Goal: Task Accomplishment & Management: Use online tool/utility

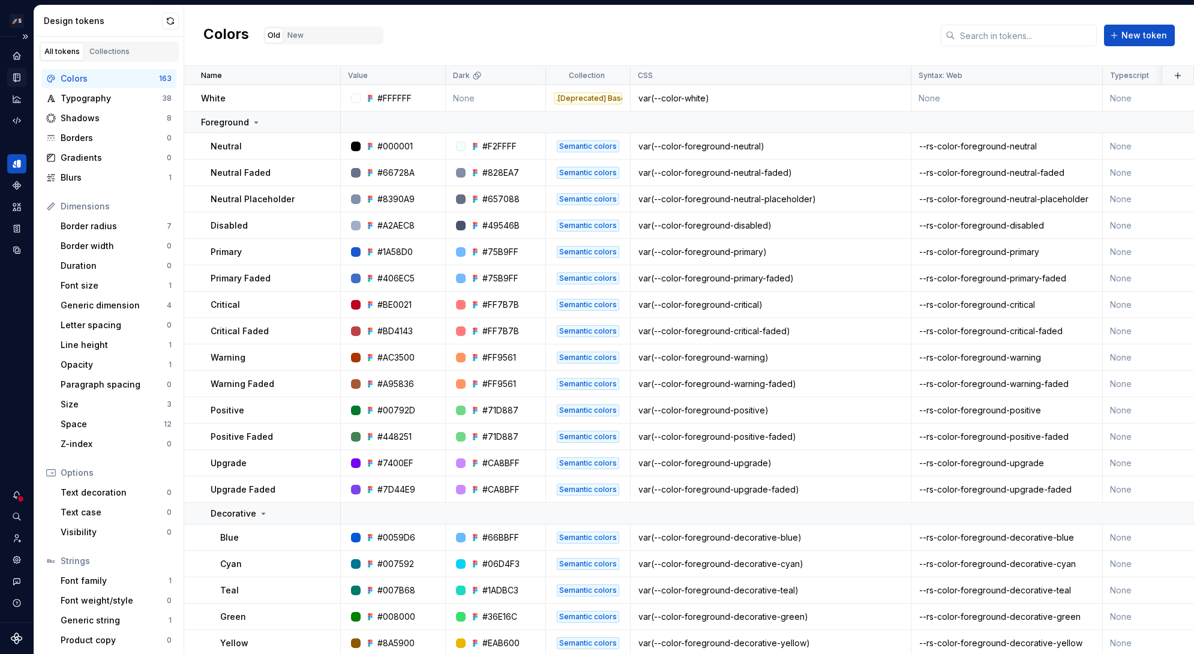
click at [14, 78] on icon "Documentation" at bounding box center [16, 77] width 11 height 11
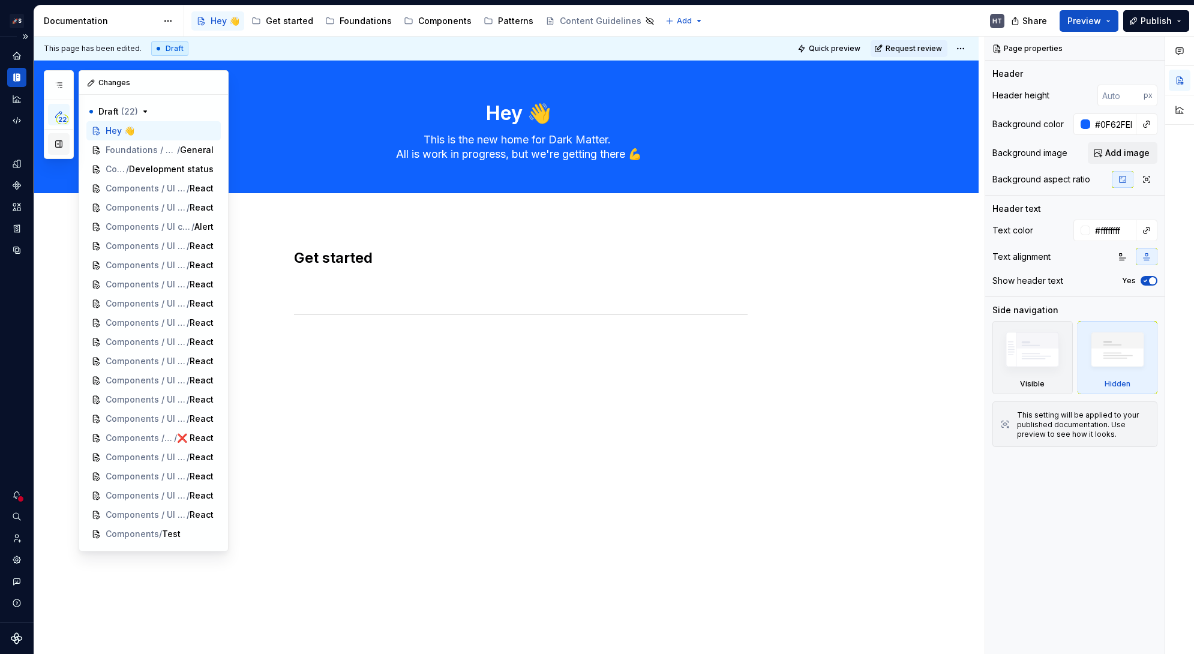
click at [64, 142] on button "button" at bounding box center [59, 144] width 22 height 22
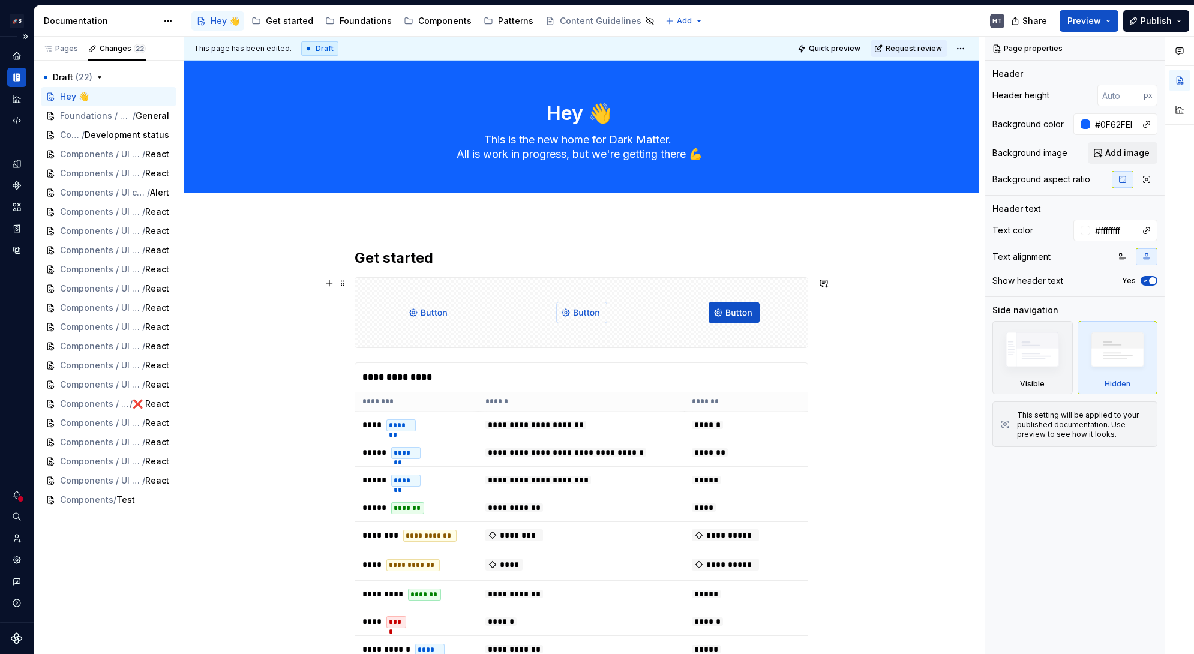
click at [668, 297] on div at bounding box center [734, 313] width 148 height 70
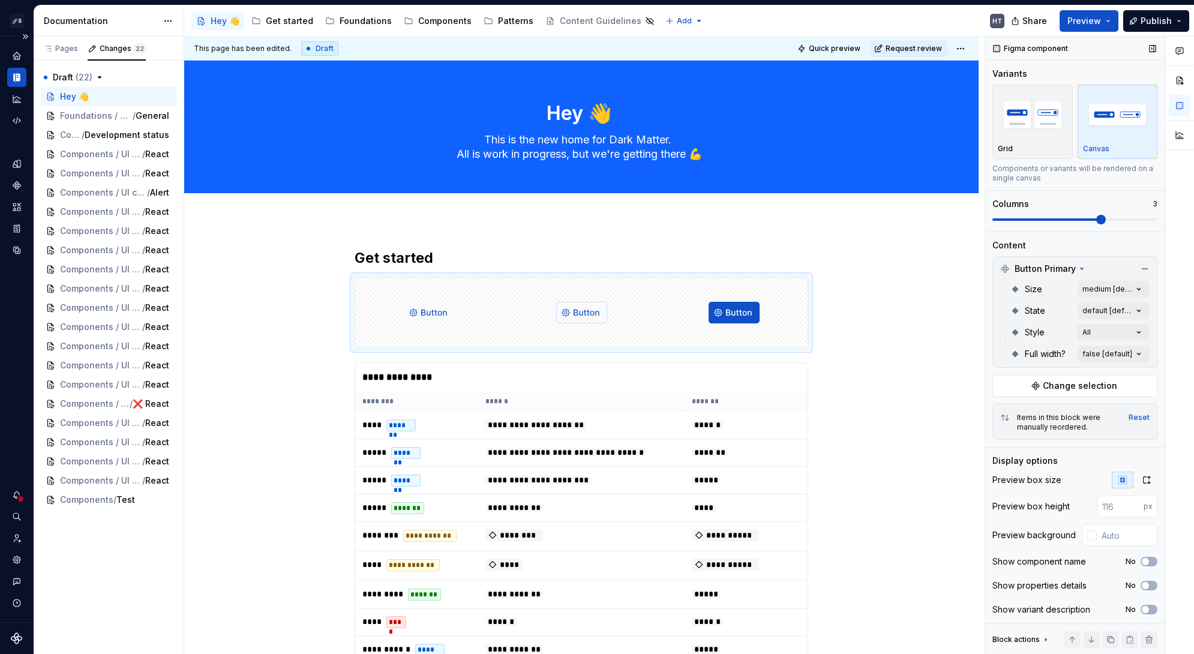
click at [1077, 397] on div "Figma component Variants Grid Canvas Components or variants will be rendered on…" at bounding box center [1075, 346] width 179 height 618
click at [1077, 391] on span "Change selection" at bounding box center [1080, 386] width 74 height 12
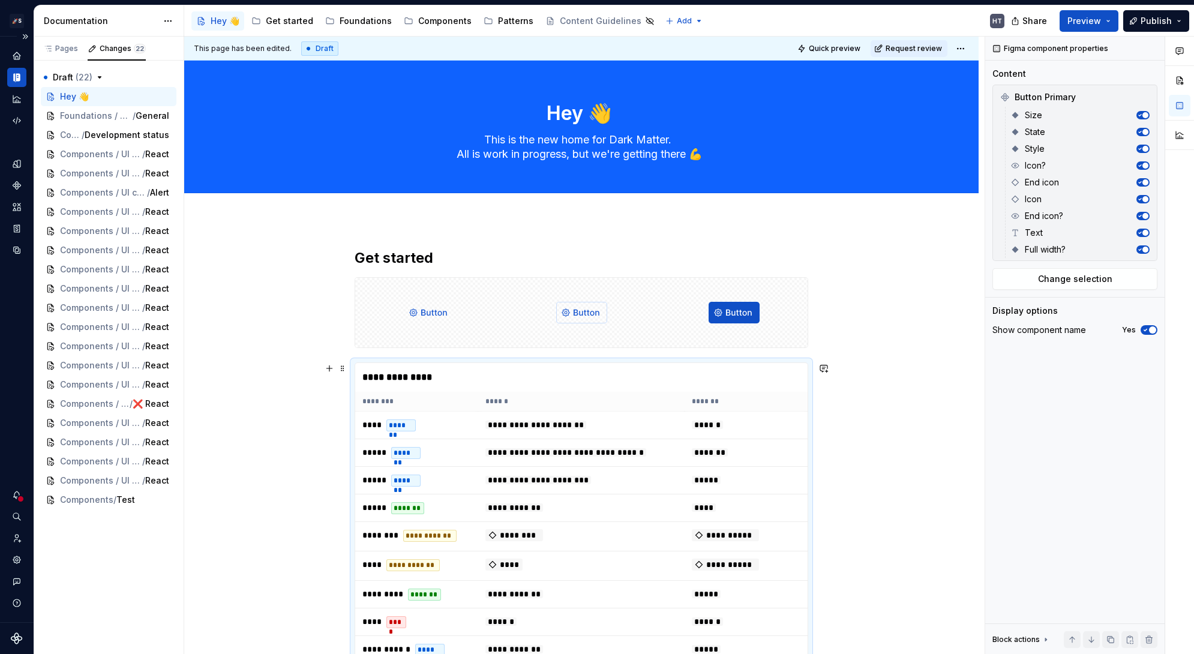
click at [652, 411] on th "******" at bounding box center [581, 402] width 206 height 20
click at [1052, 283] on span "Change selection" at bounding box center [1075, 279] width 74 height 12
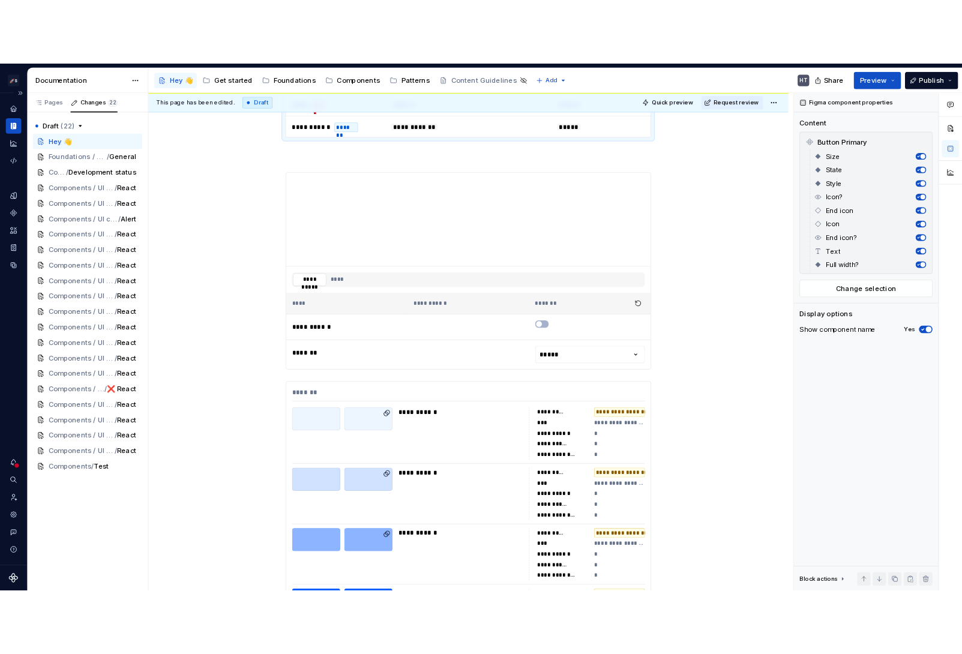
scroll to position [667, 0]
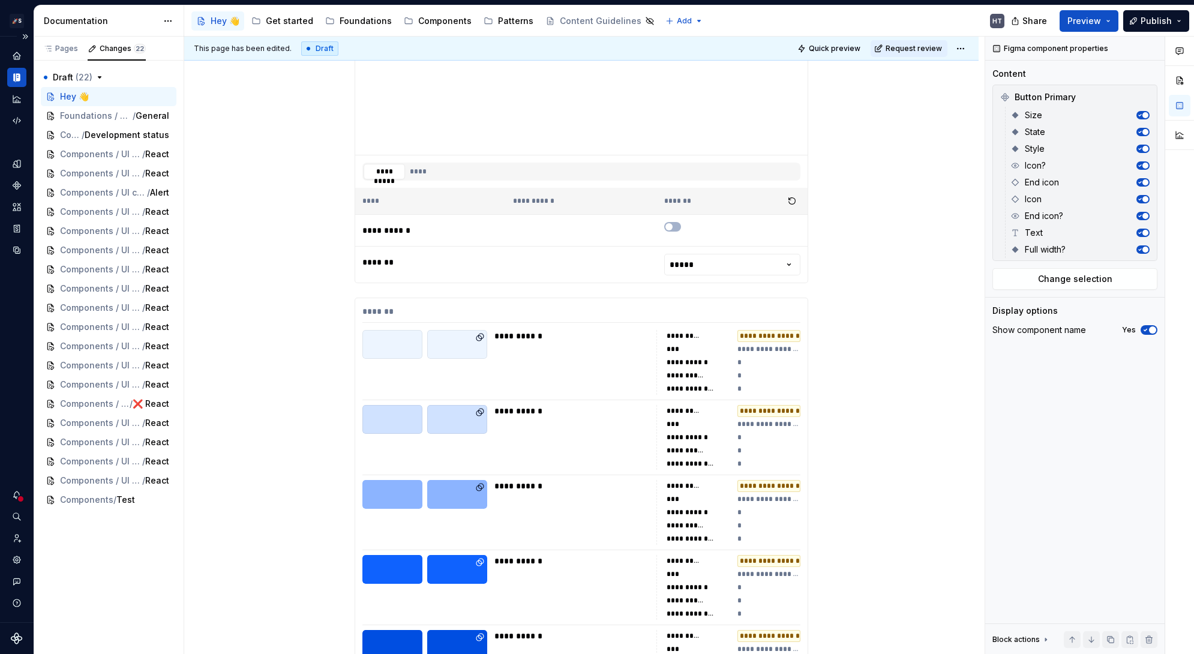
click at [657, 394] on div "**********" at bounding box center [729, 362] width 144 height 65
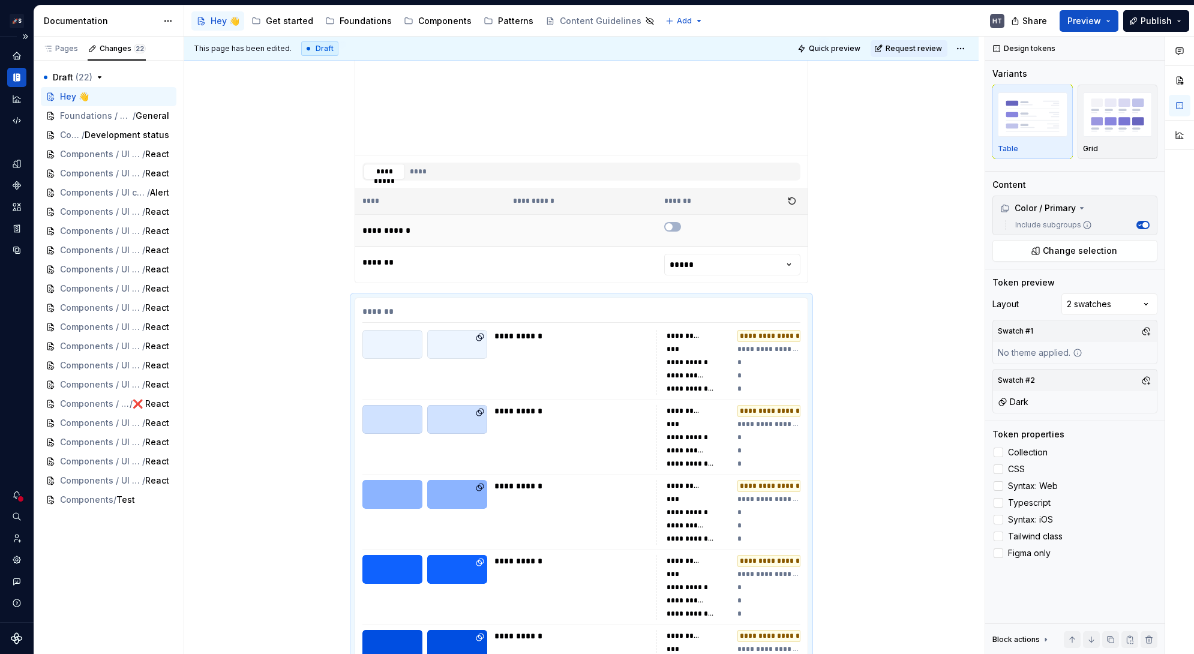
click at [655, 244] on td at bounding box center [581, 231] width 151 height 32
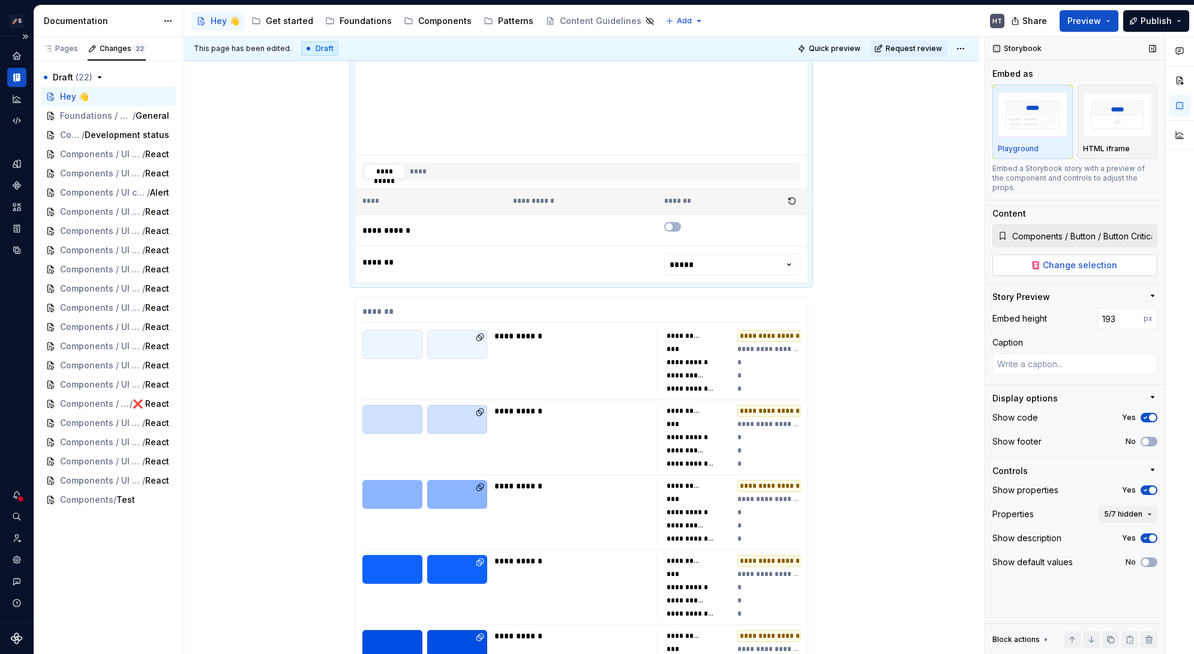
click at [1071, 259] on span "Change selection" at bounding box center [1080, 265] width 74 height 12
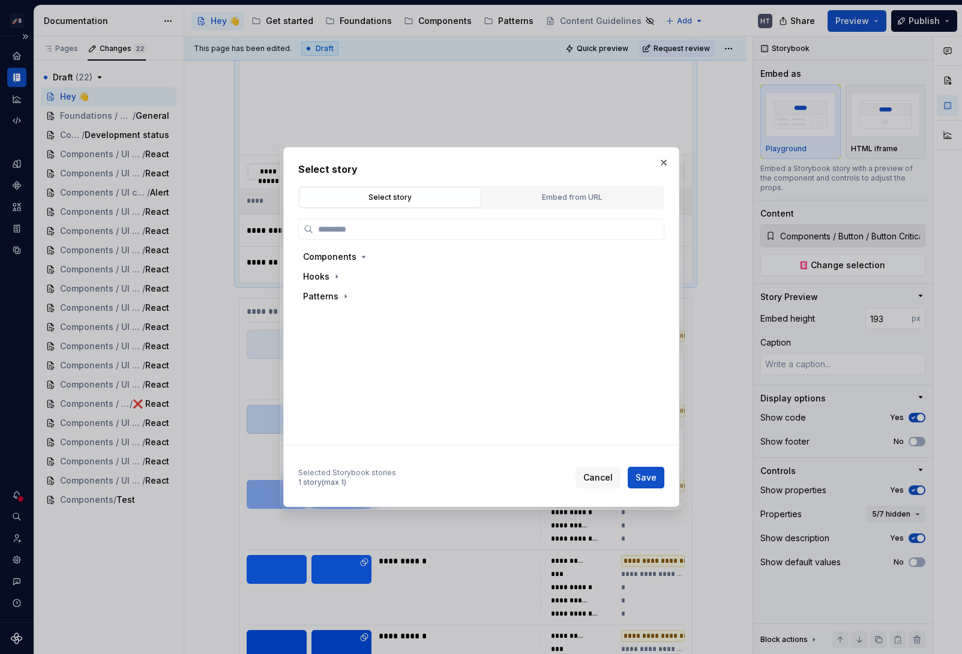
click at [378, 478] on div "1 story (max 1)" at bounding box center [347, 483] width 98 height 10
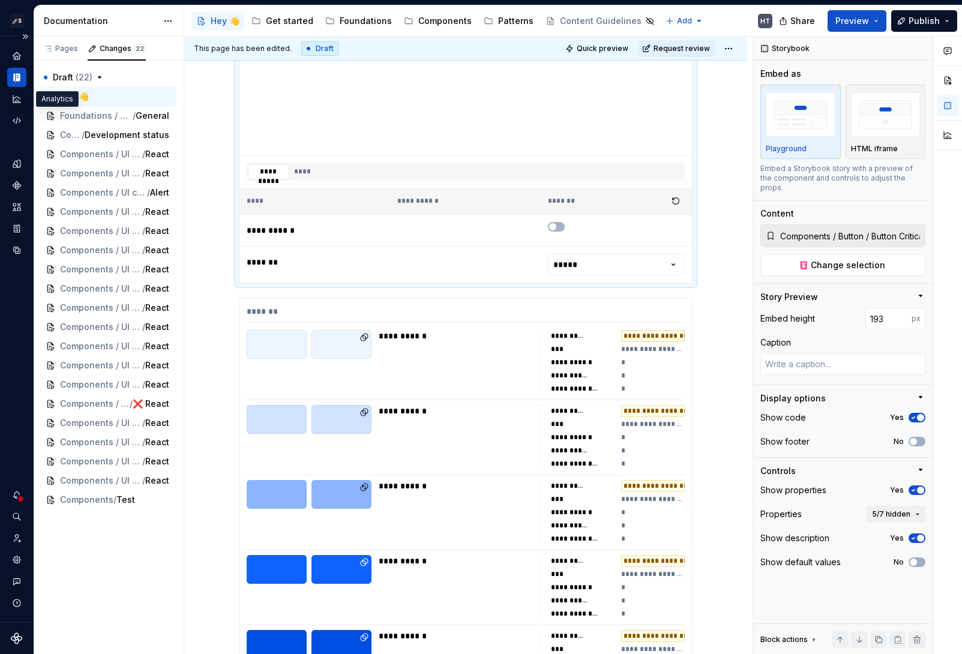
type textarea "*"
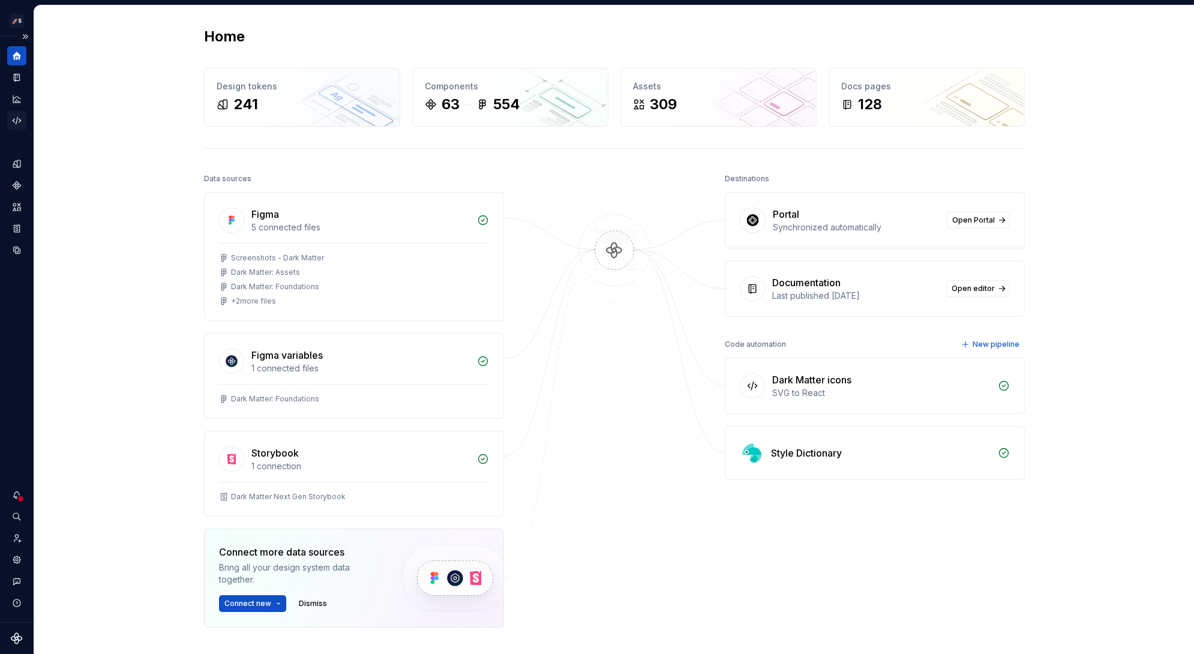
click at [16, 122] on icon "Code automation" at bounding box center [17, 120] width 8 height 7
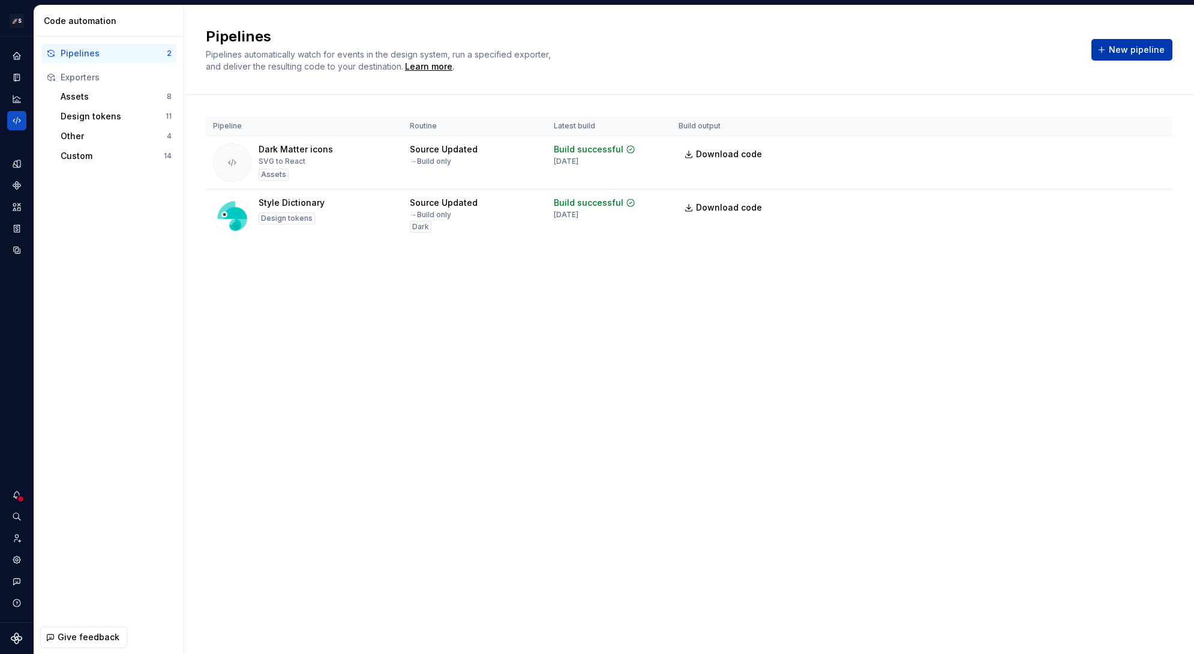
click at [1116, 47] on span "New pipeline" at bounding box center [1137, 50] width 56 height 12
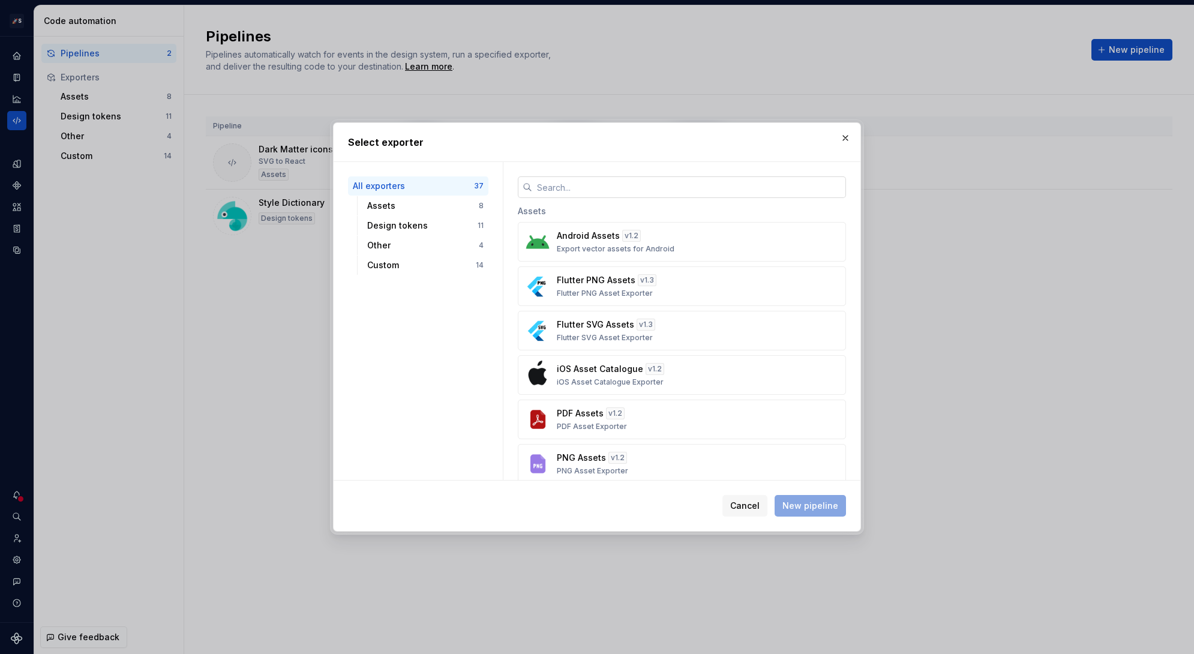
click at [582, 184] on input "text" at bounding box center [689, 187] width 314 height 22
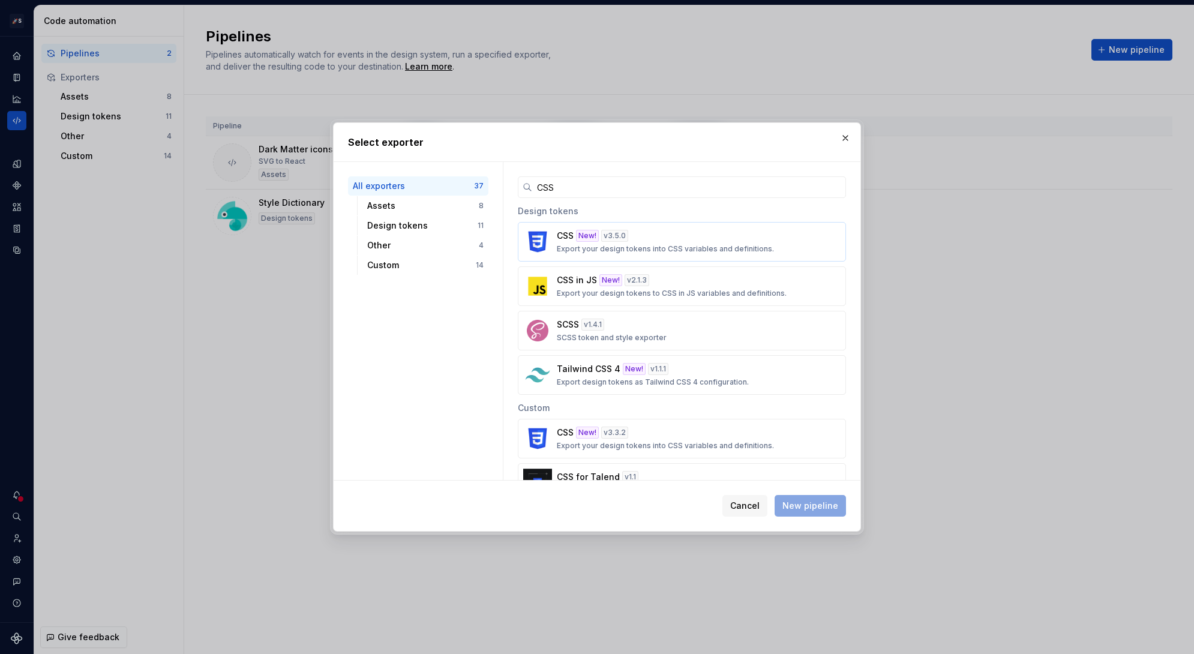
type input "CSS"
click at [700, 244] on p "Export your design tokens into CSS variables and definitions." at bounding box center [665, 249] width 217 height 10
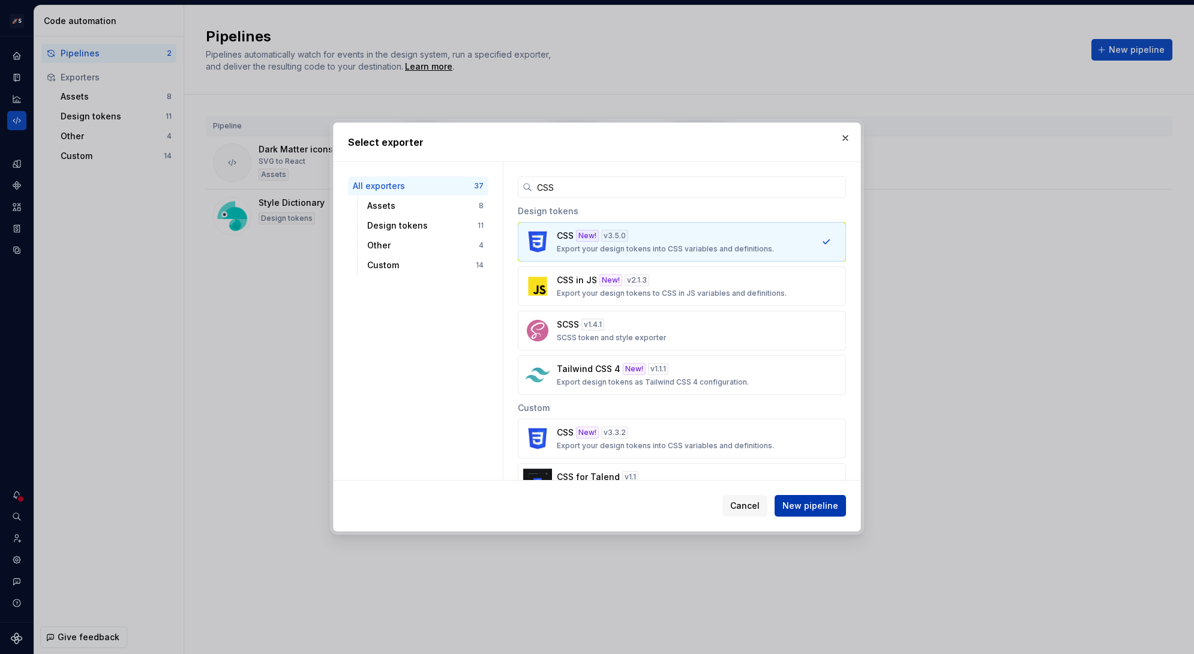
click at [807, 504] on span "New pipeline" at bounding box center [811, 506] width 56 height 12
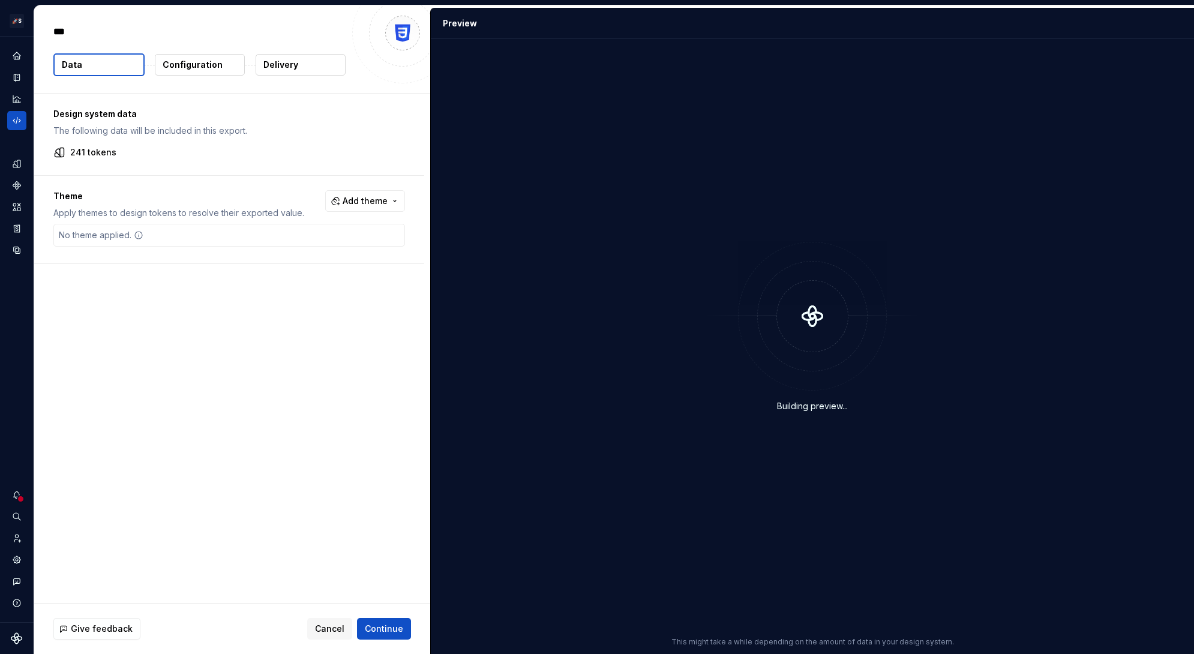
click at [211, 62] on p "Configuration" at bounding box center [193, 65] width 60 height 12
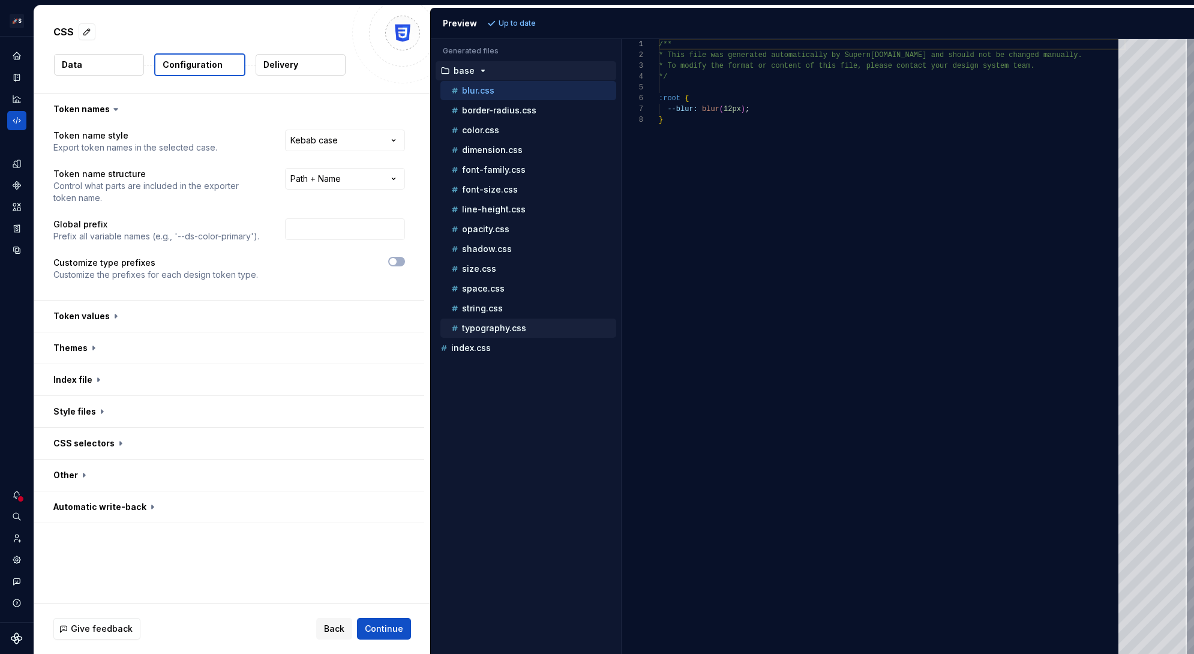
click at [515, 328] on p "typography.css" at bounding box center [494, 329] width 64 height 10
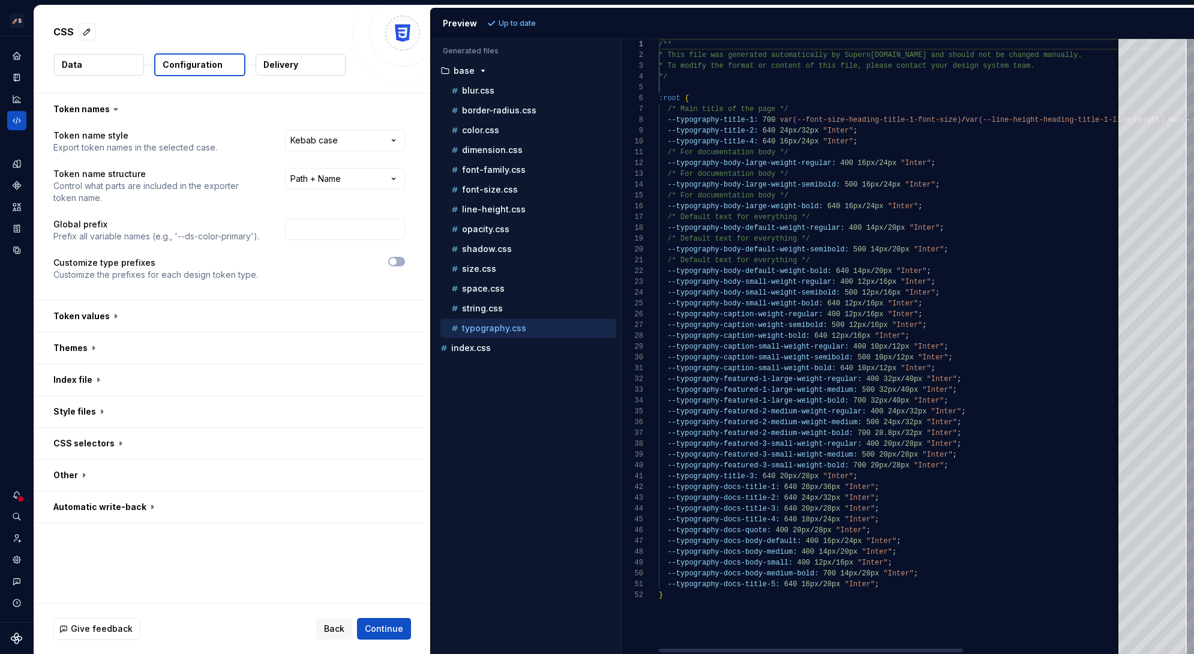
scroll to position [108, 0]
drag, startPoint x: 863, startPoint y: 130, endPoint x: 714, endPoint y: 131, distance: 148.9
click at [716, 130] on div "--typography-title-2: 640 24px / 32px "Inter" ;" at bounding box center [1011, 130] width 705 height 11
click at [714, 131] on div "/** * This file was generated automatically by Supern [DOMAIN_NAME] and should …" at bounding box center [1011, 346] width 705 height 615
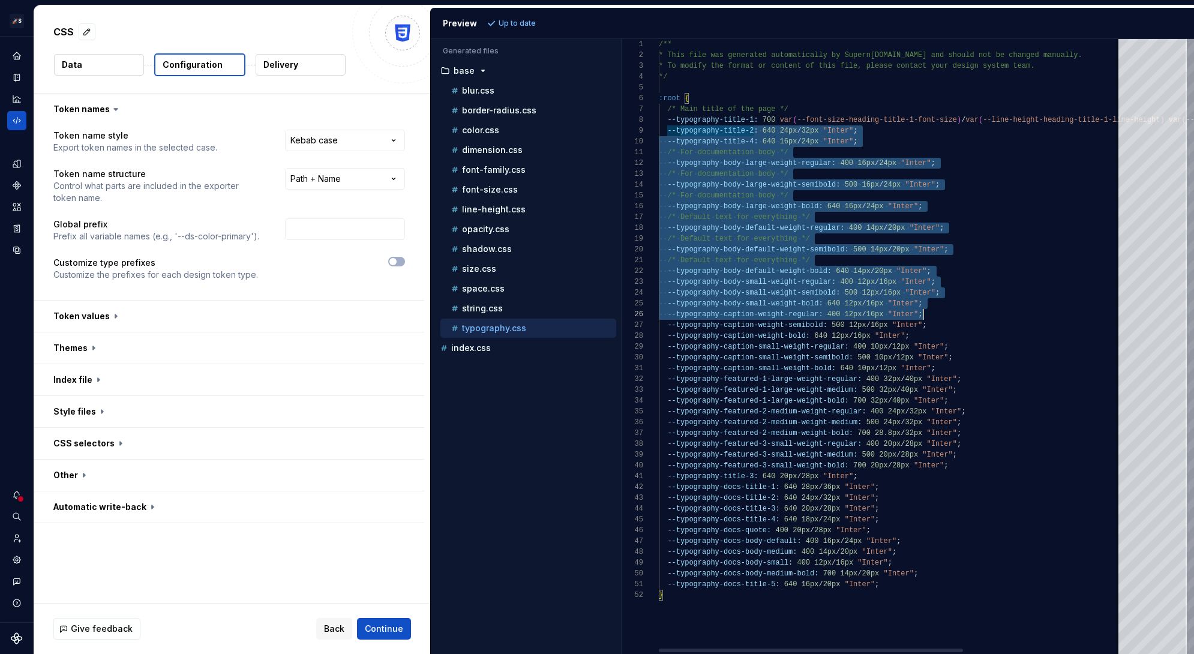
drag, startPoint x: 680, startPoint y: 131, endPoint x: 1016, endPoint y: 355, distance: 404.2
click at [1016, 350] on div "/** * This file was generated automatically by Supern [DOMAIN_NAME] and should …" at bounding box center [1011, 346] width 705 height 615
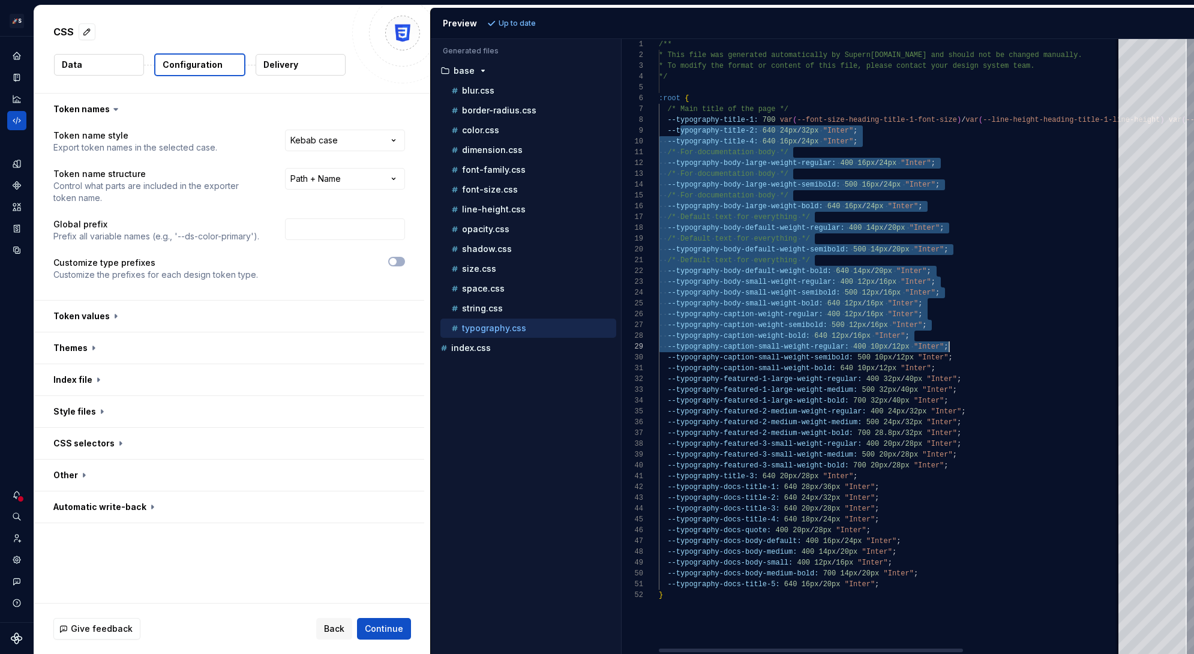
click at [1016, 355] on div "/** * This file was generated automatically by Supern [DOMAIN_NAME] and should …" at bounding box center [1011, 346] width 705 height 615
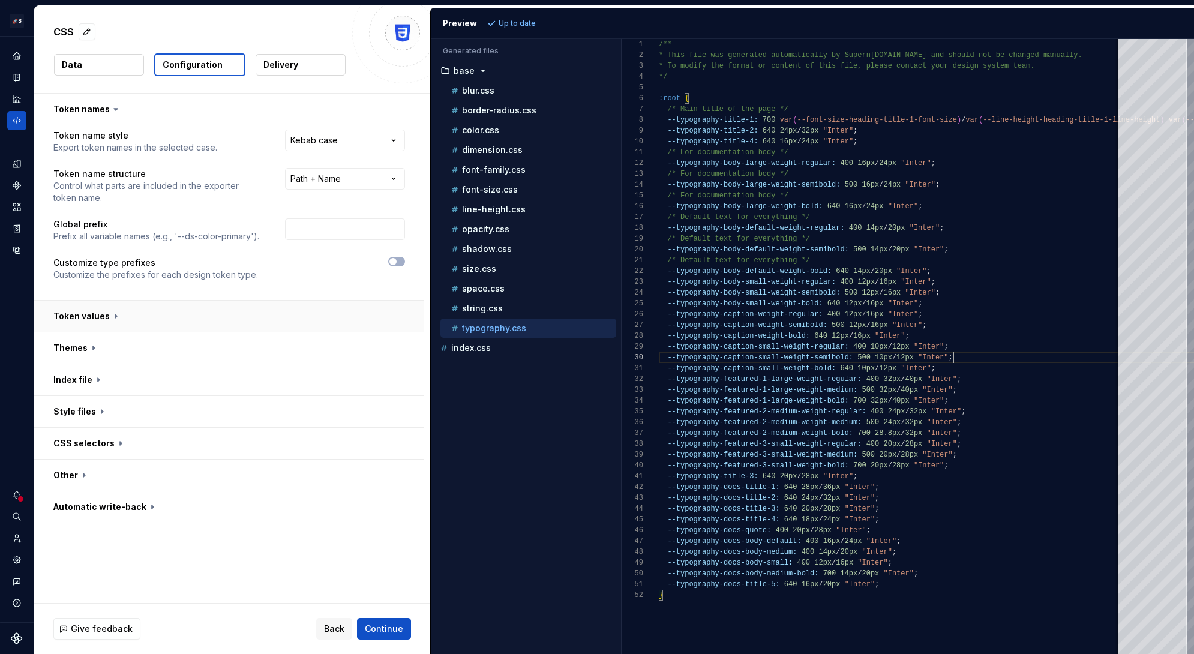
click at [227, 307] on button "button" at bounding box center [229, 316] width 390 height 31
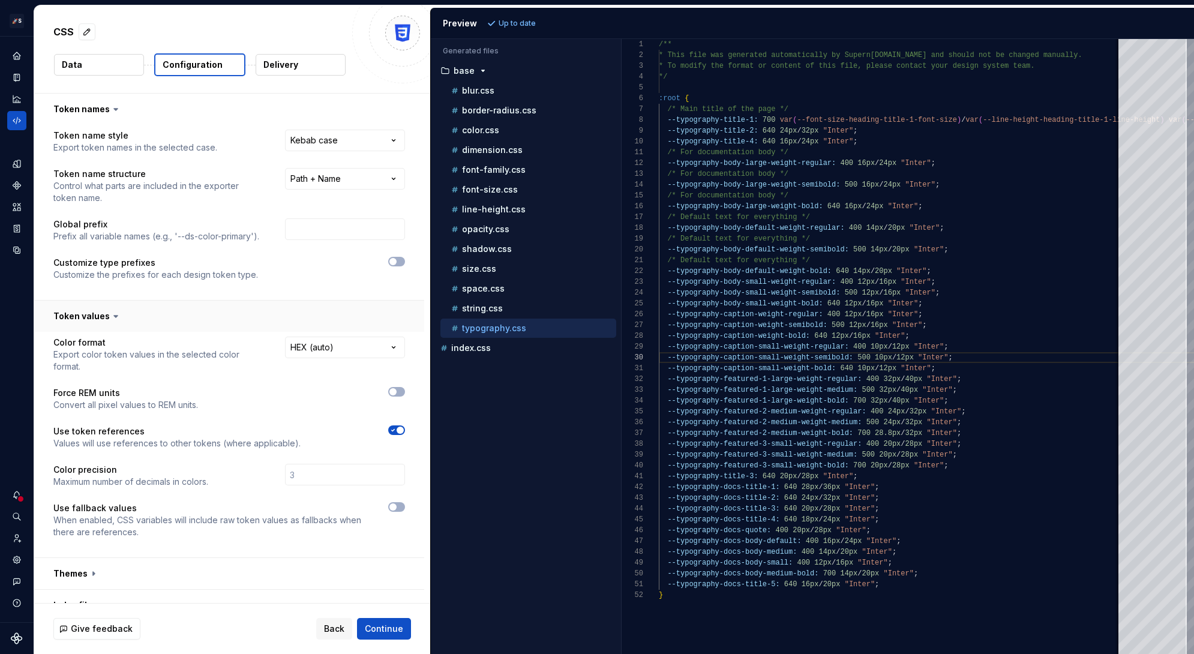
click at [227, 307] on button "button" at bounding box center [229, 316] width 390 height 31
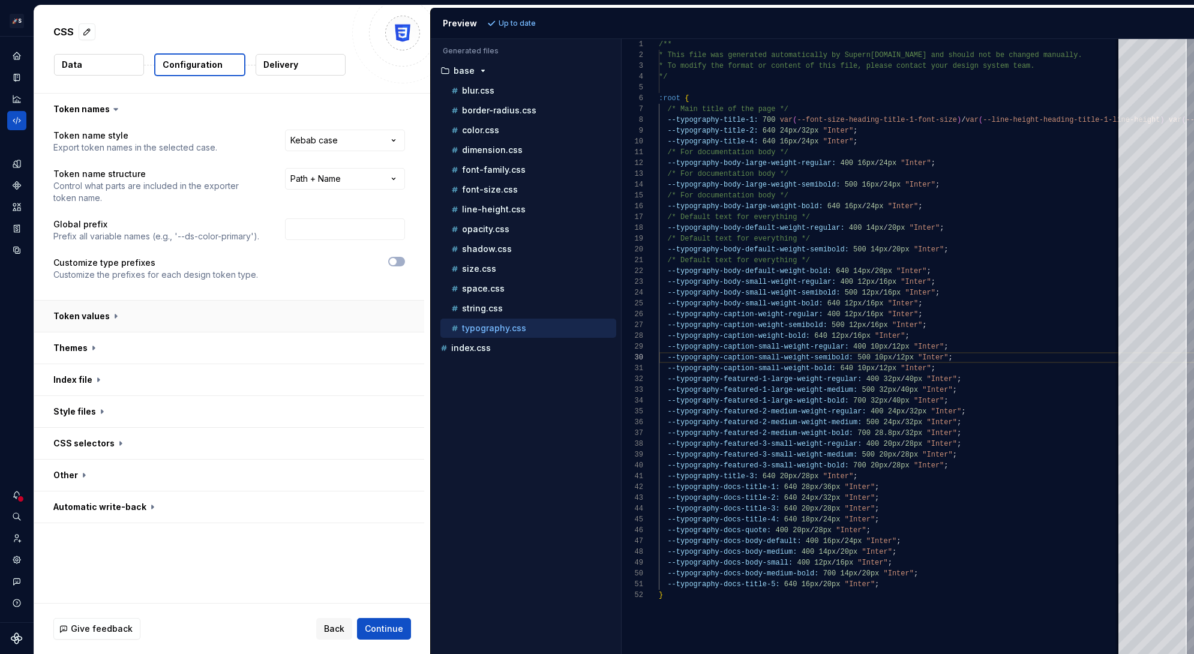
click at [227, 307] on button "button" at bounding box center [229, 316] width 390 height 31
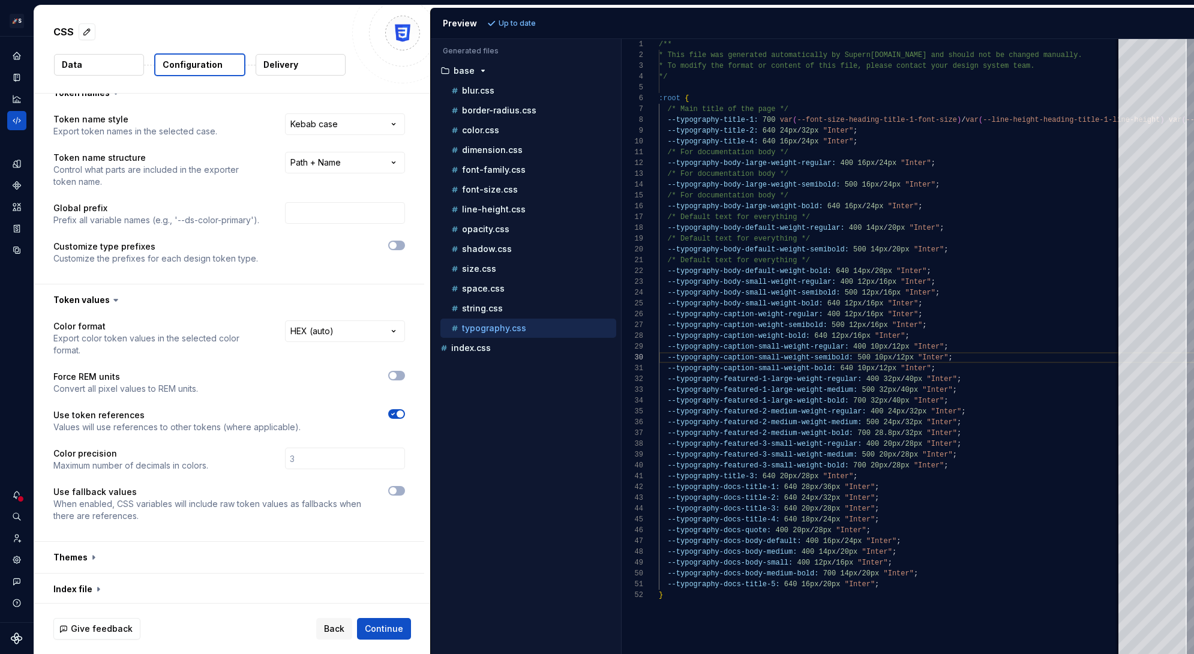
scroll to position [28, 0]
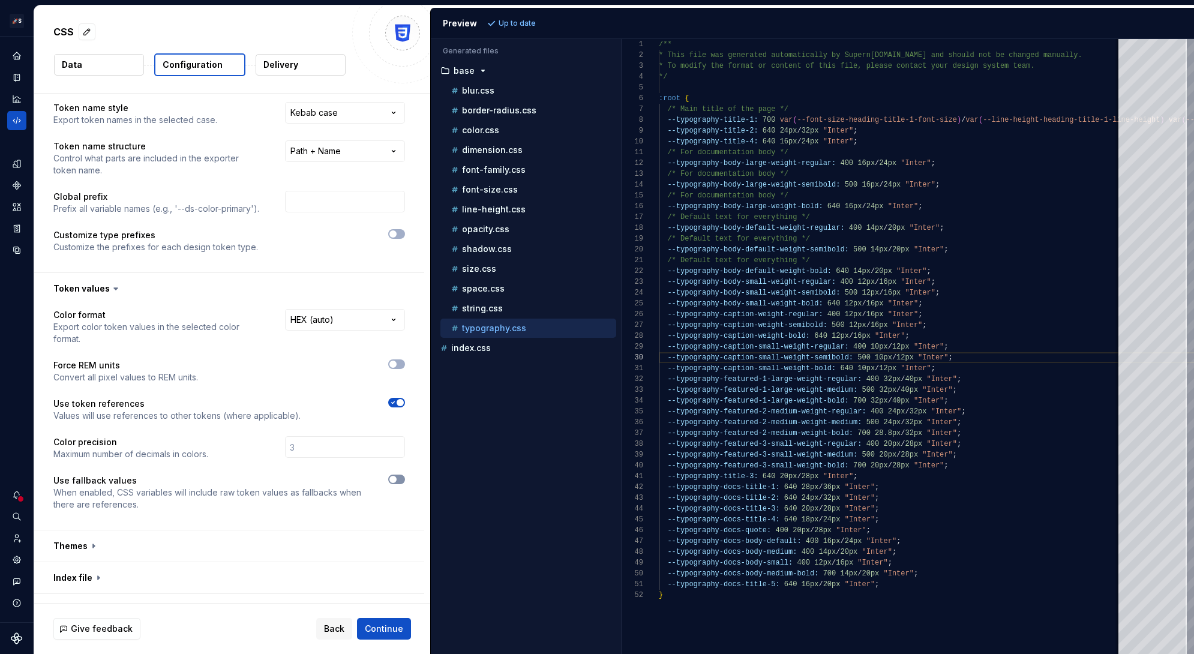
click at [397, 480] on icon "button" at bounding box center [393, 479] width 10 height 7
click at [516, 19] on span "Refresh preview" at bounding box center [529, 24] width 60 height 10
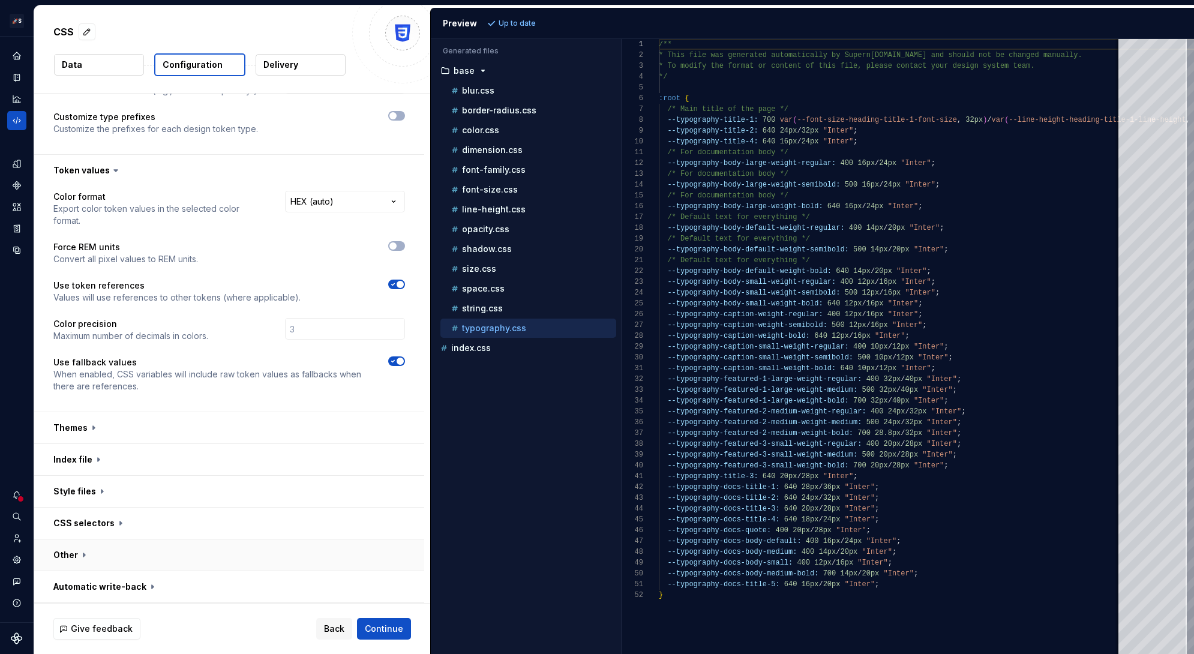
click at [239, 553] on button "button" at bounding box center [229, 555] width 390 height 31
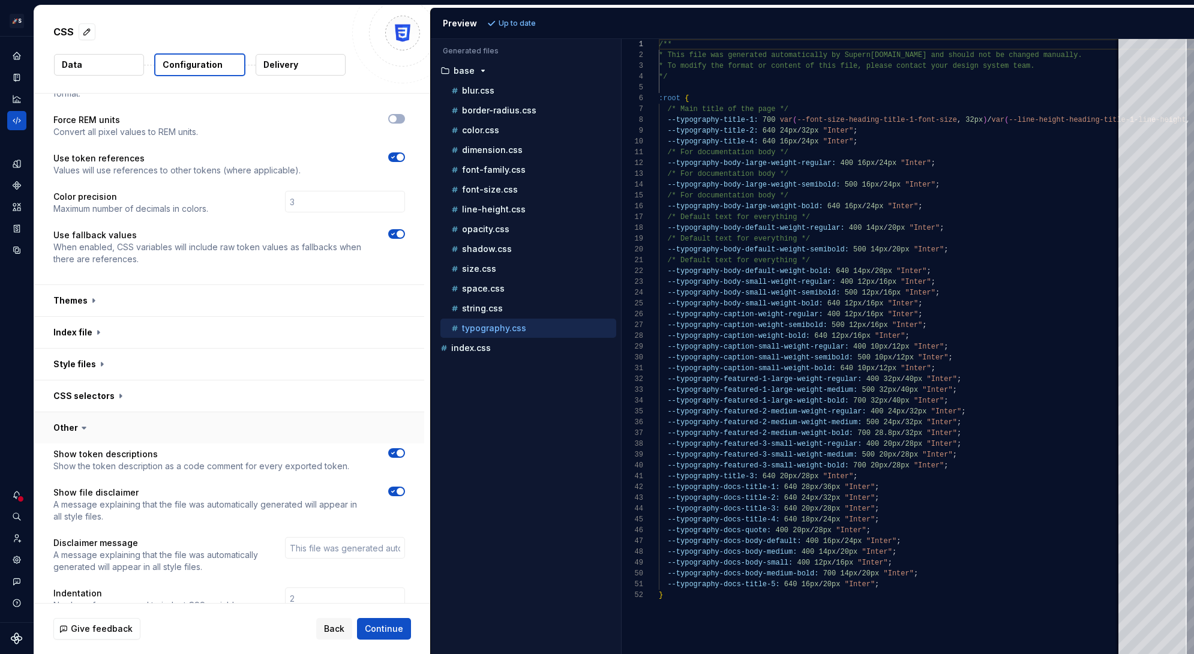
scroll to position [333, 0]
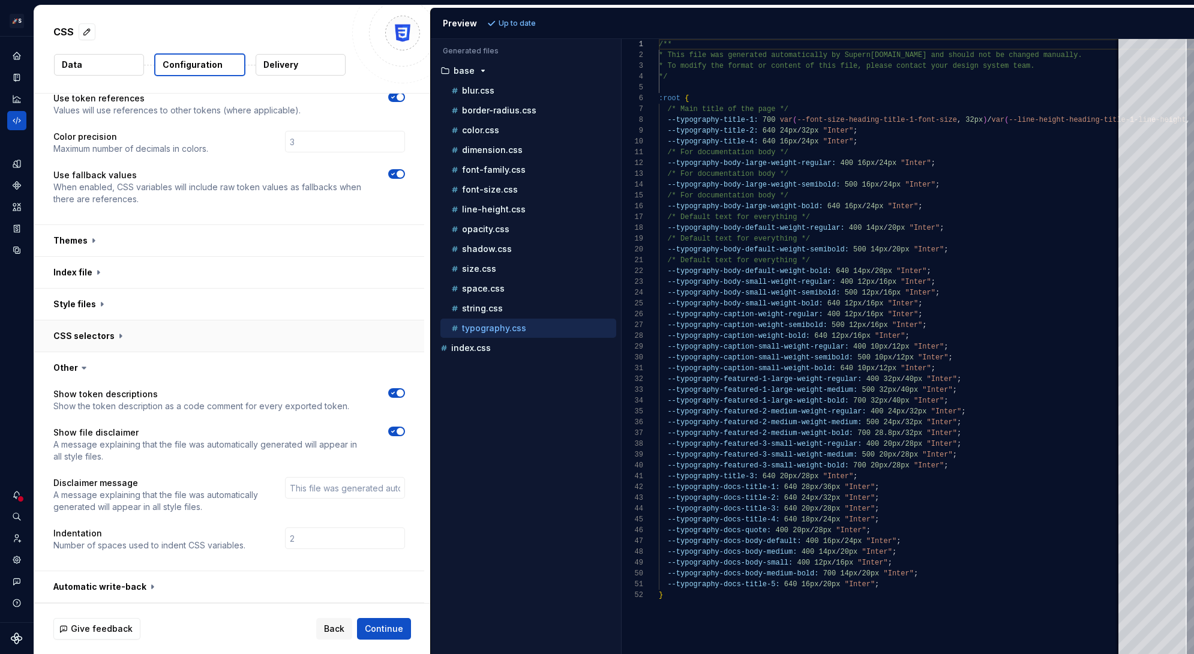
click at [211, 334] on button "button" at bounding box center [229, 336] width 390 height 31
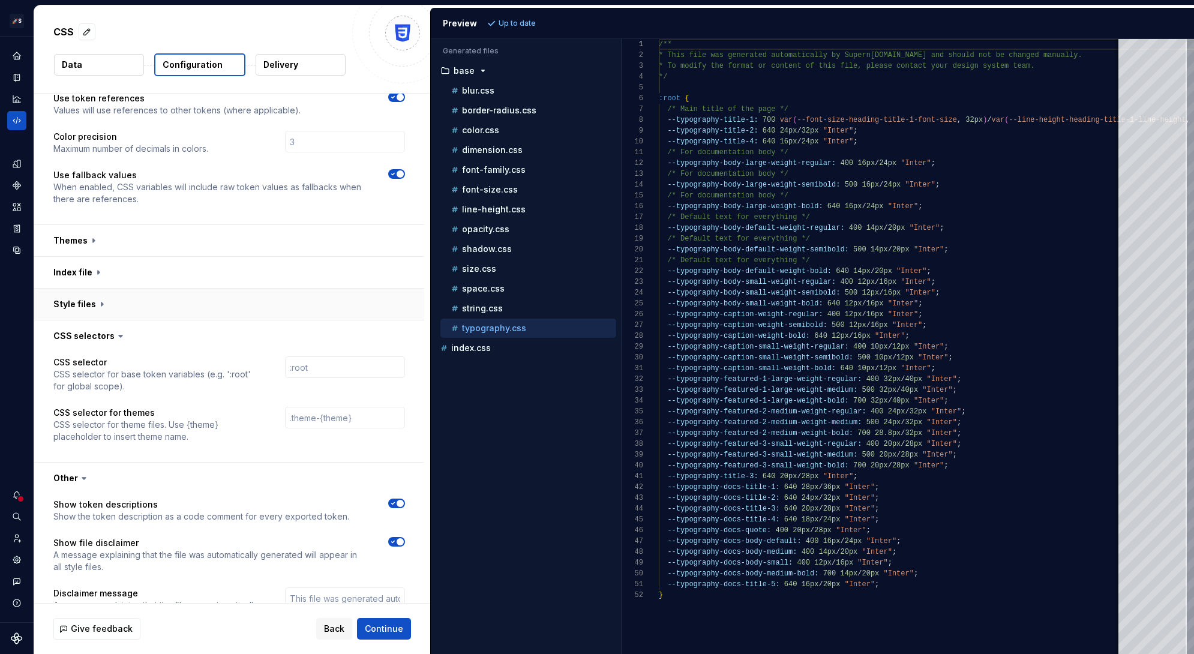
click at [214, 298] on button "button" at bounding box center [229, 304] width 390 height 31
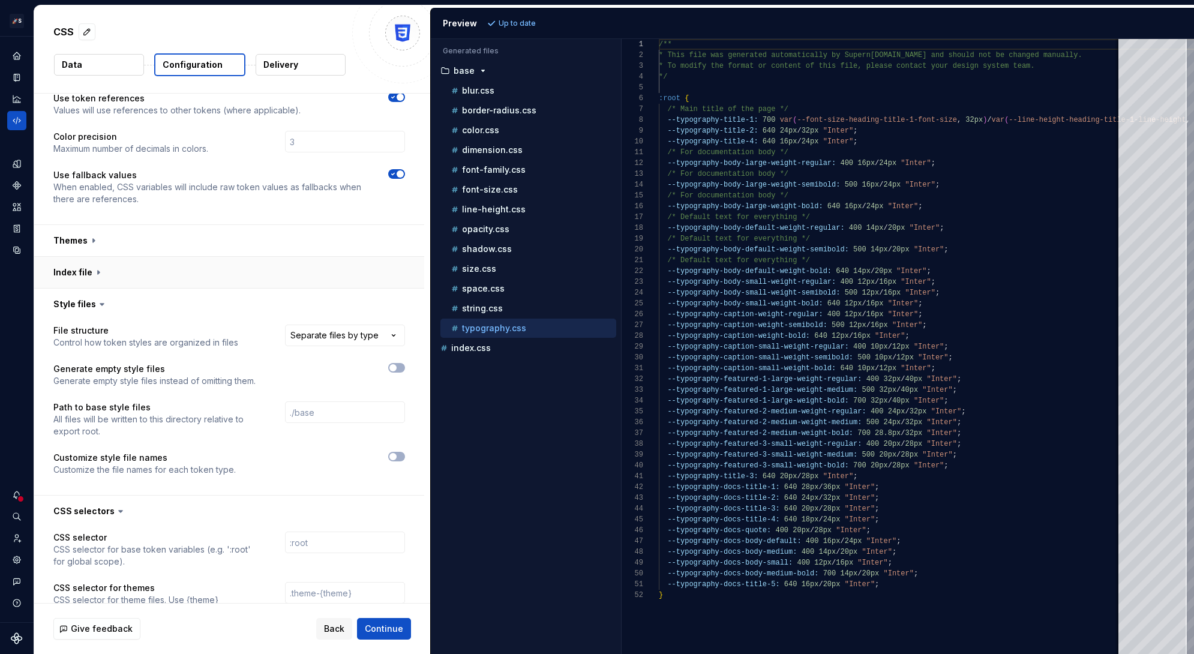
click at [214, 274] on button "button" at bounding box center [229, 272] width 390 height 31
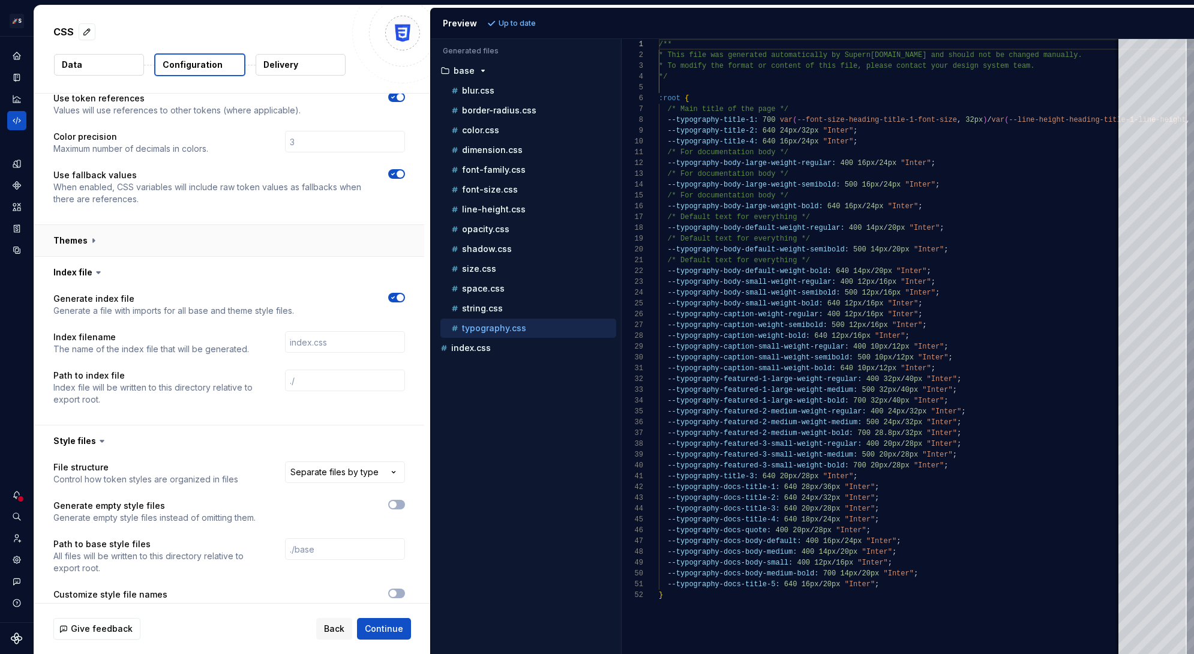
click at [223, 239] on button "button" at bounding box center [229, 240] width 390 height 31
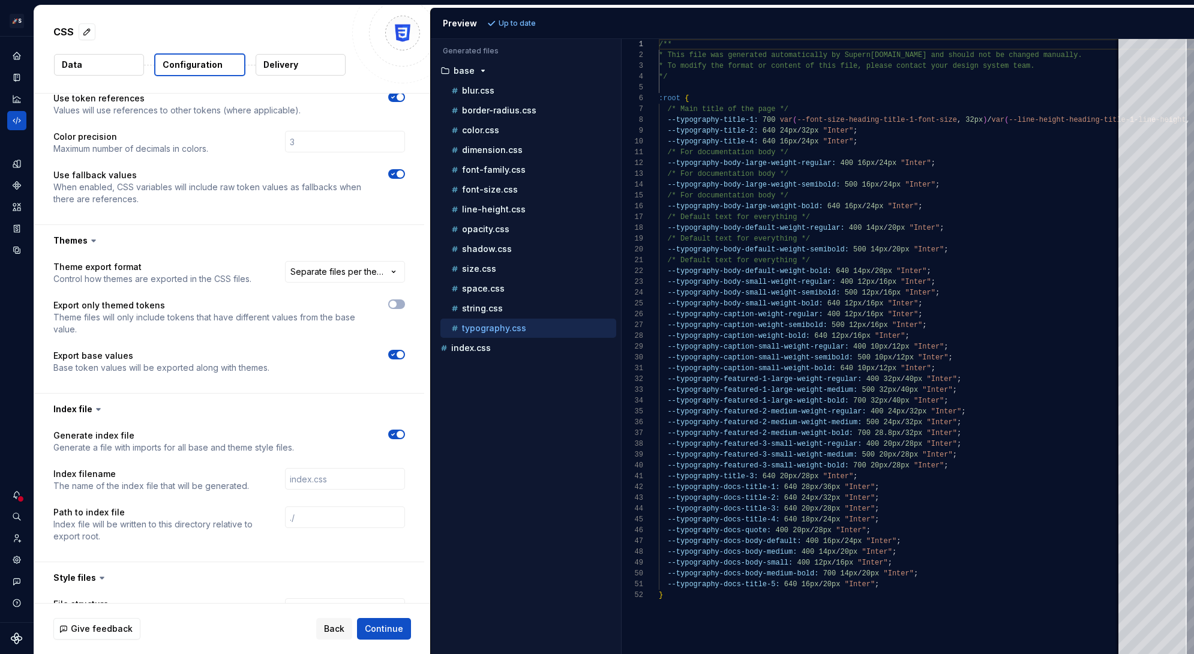
scroll to position [0, 0]
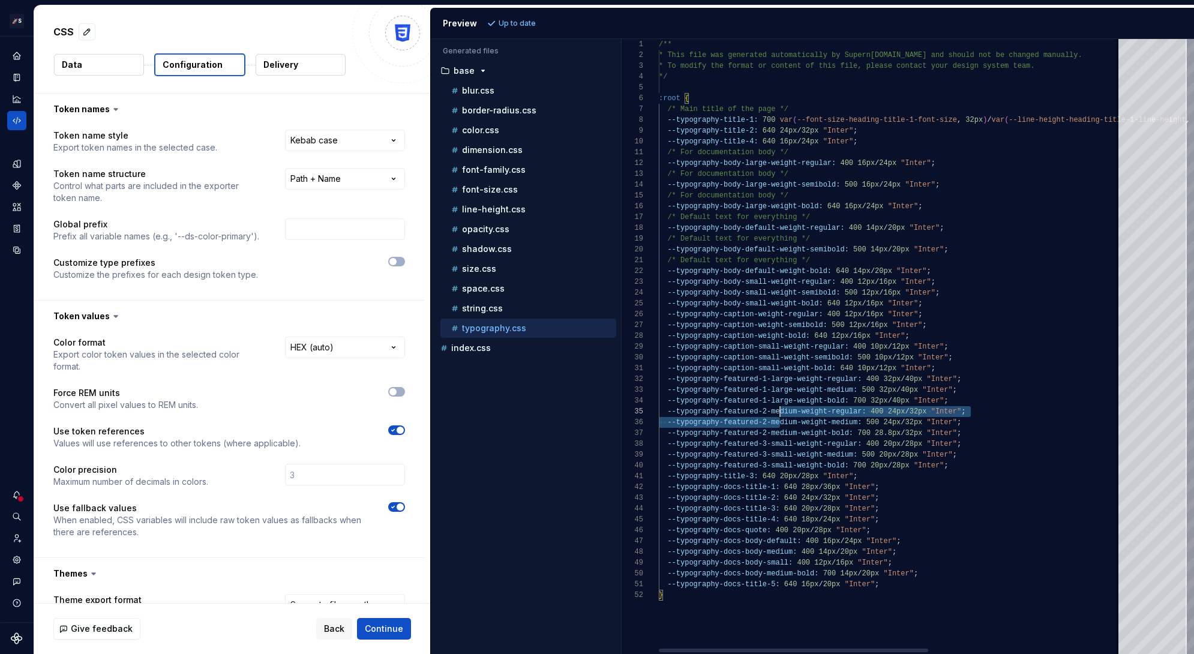
type textarea "**********"
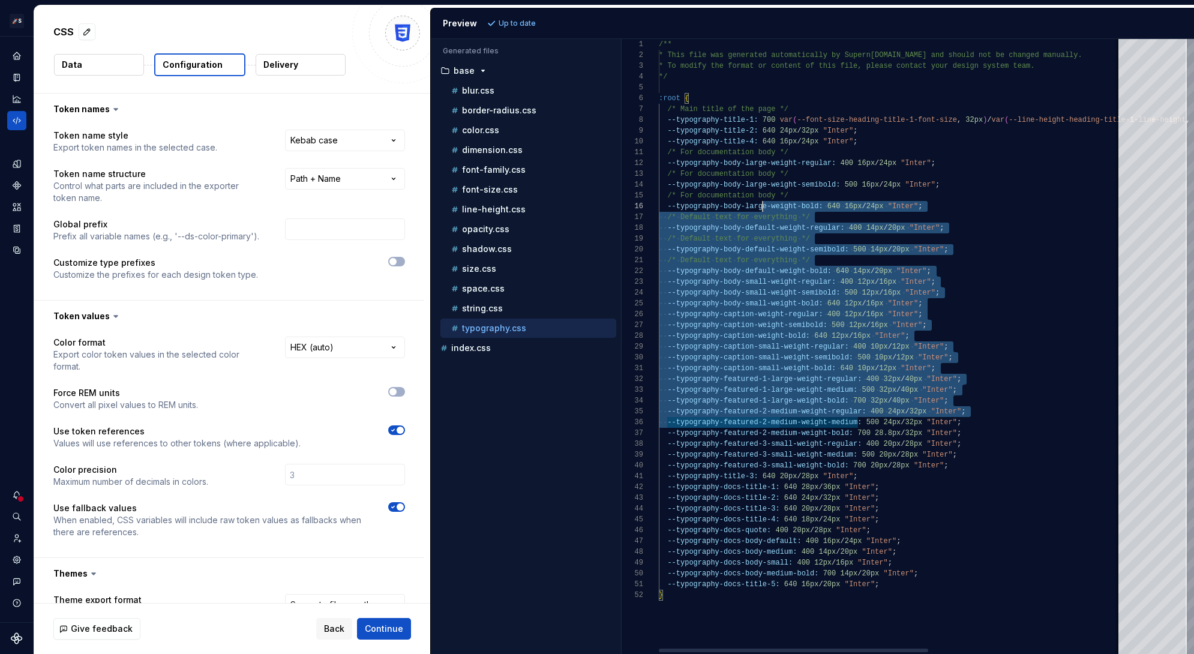
scroll to position [43, 100]
drag, startPoint x: 781, startPoint y: 418, endPoint x: 758, endPoint y: 193, distance: 226.2
click at [758, 193] on div "/** * This file was generated automatically by Supern [DOMAIN_NAME] and should …" at bounding box center [1057, 346] width 796 height 615
